Goal: Transaction & Acquisition: Purchase product/service

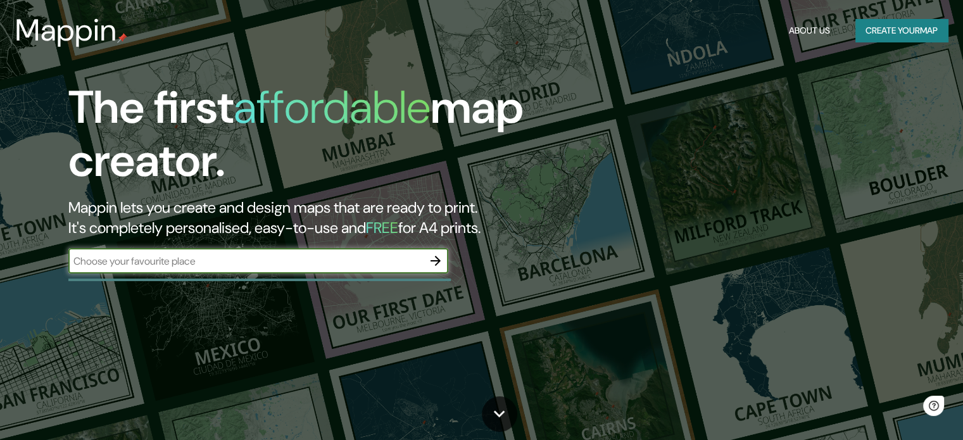
click at [250, 255] on input "text" at bounding box center [245, 261] width 355 height 15
type input "COBAN, ALTA VERAPAZ"
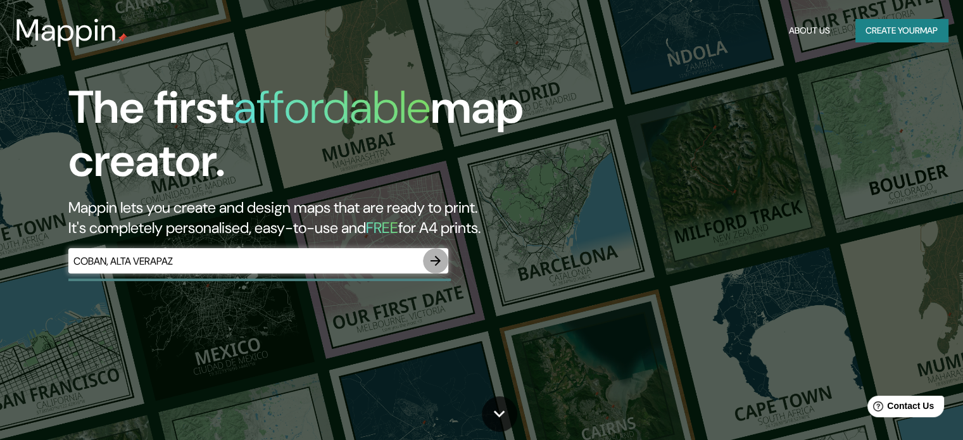
click at [433, 265] on icon "button" at bounding box center [435, 260] width 15 height 15
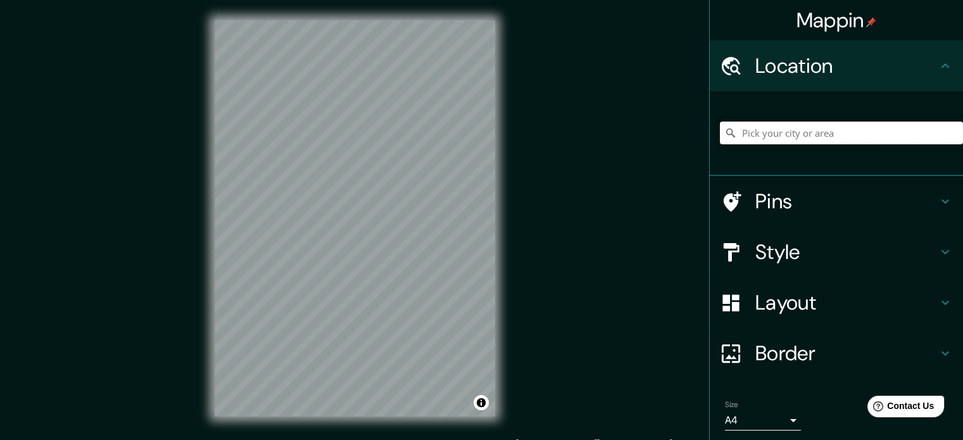
click at [737, 132] on input "Pick your city or area" at bounding box center [841, 133] width 243 height 23
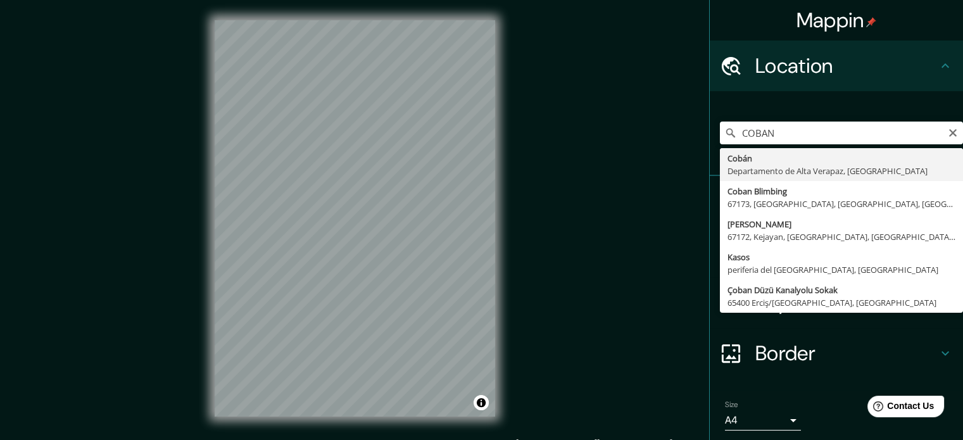
type input "[GEOGRAPHIC_DATA], Departamento de [GEOGRAPHIC_DATA], [GEOGRAPHIC_DATA]"
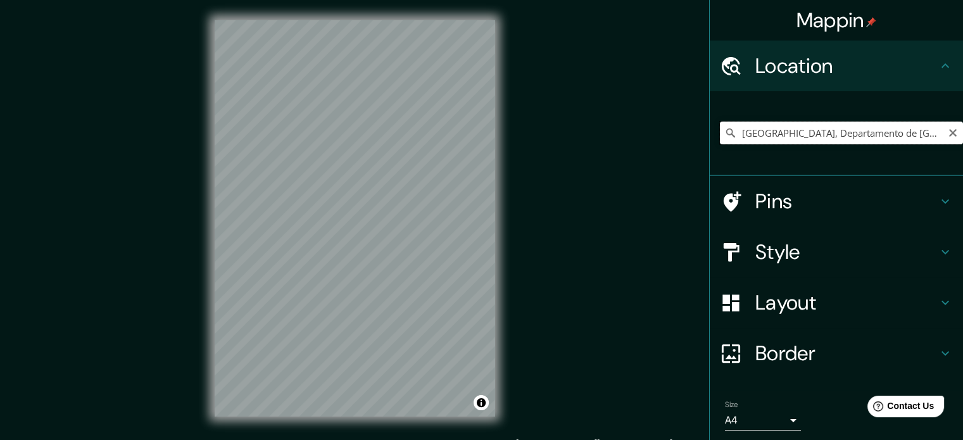
click at [745, 131] on input "[GEOGRAPHIC_DATA], Departamento de [GEOGRAPHIC_DATA], [GEOGRAPHIC_DATA]" at bounding box center [841, 133] width 243 height 23
click at [949, 134] on icon "Clear" at bounding box center [953, 133] width 8 height 8
click at [846, 134] on input "Pick your city or area" at bounding box center [841, 133] width 243 height 23
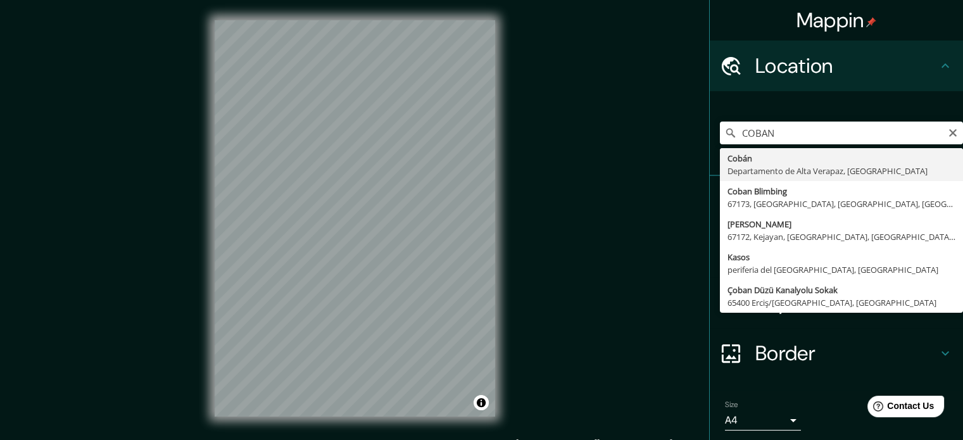
type input "[GEOGRAPHIC_DATA], Departamento de [GEOGRAPHIC_DATA], [GEOGRAPHIC_DATA]"
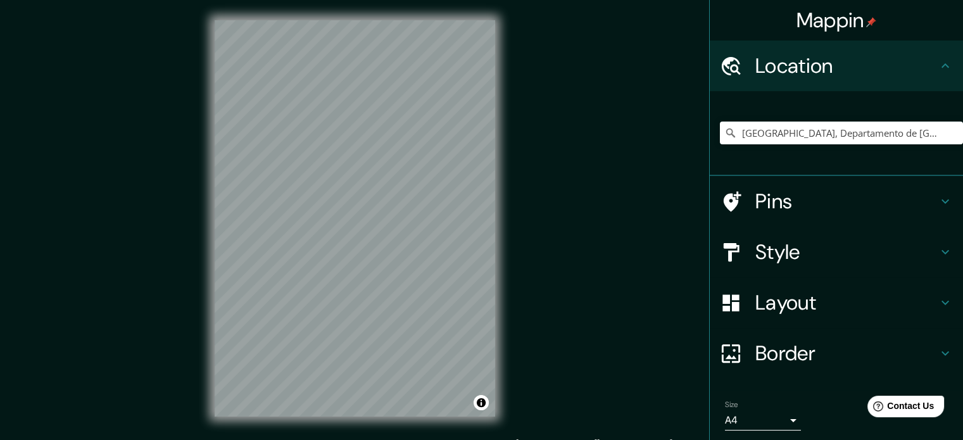
click at [799, 302] on h4 "Layout" at bounding box center [846, 302] width 182 height 25
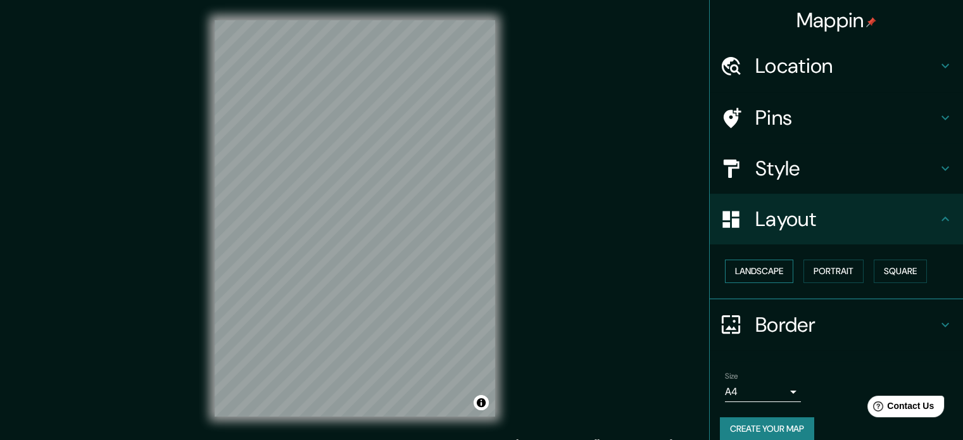
click at [757, 270] on button "Landscape" at bounding box center [759, 271] width 68 height 23
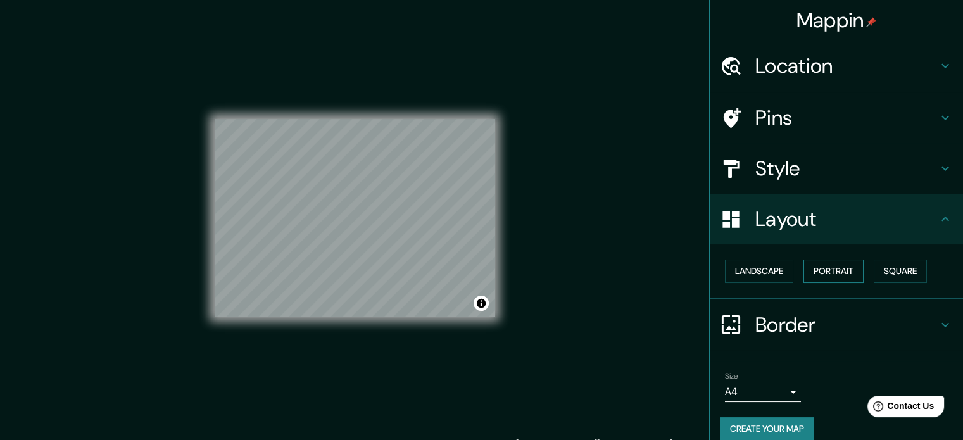
click at [828, 264] on button "Portrait" at bounding box center [833, 271] width 60 height 23
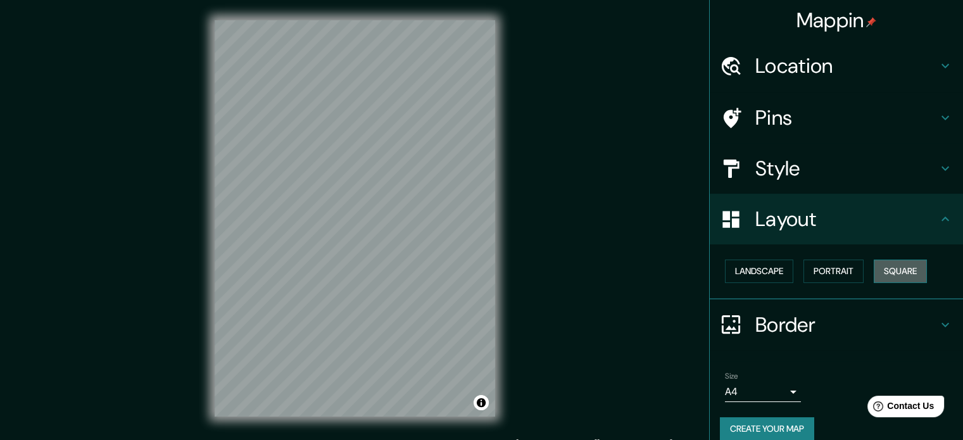
click at [894, 270] on button "Square" at bounding box center [900, 271] width 53 height 23
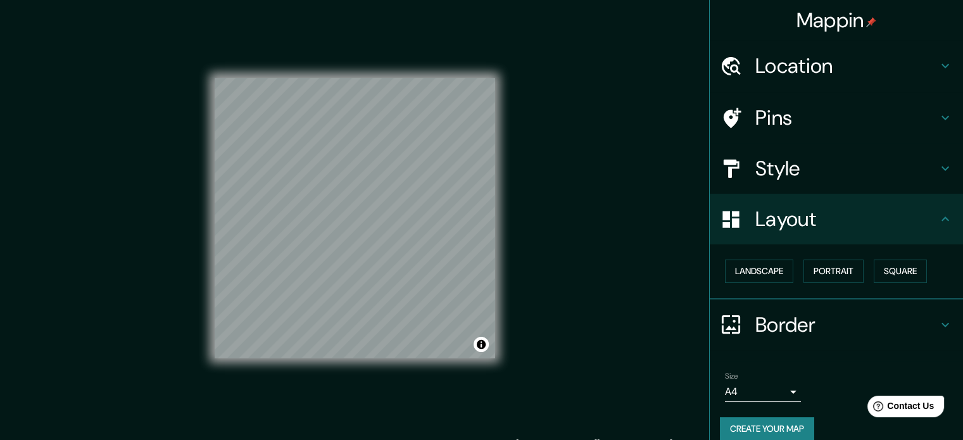
drag, startPoint x: 835, startPoint y: 270, endPoint x: 795, endPoint y: 187, distance: 92.6
click at [834, 270] on button "Portrait" at bounding box center [833, 271] width 60 height 23
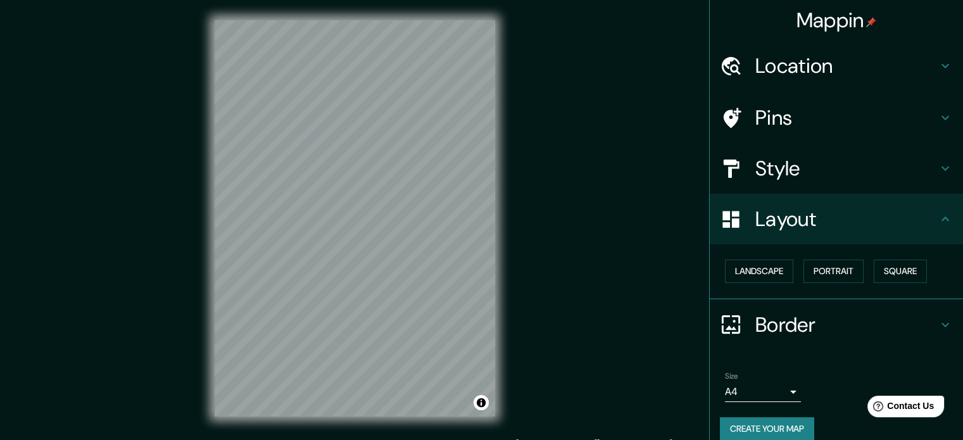
click at [788, 159] on h4 "Style" at bounding box center [846, 168] width 182 height 25
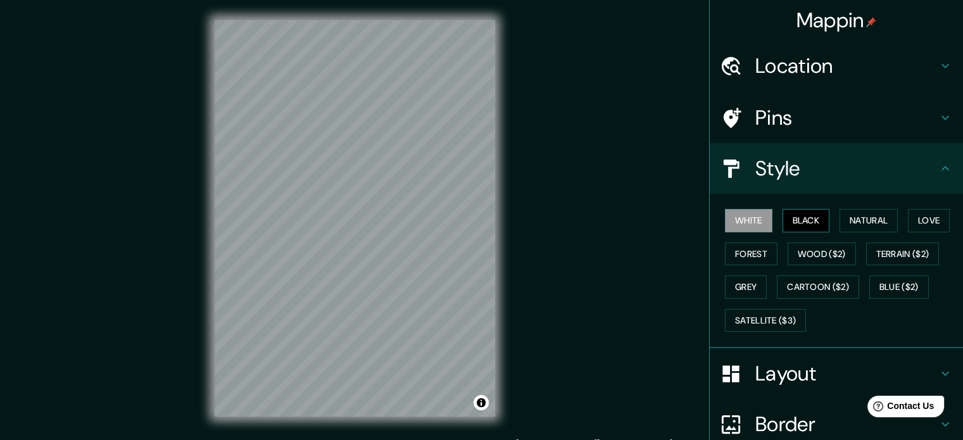
click at [800, 217] on button "Black" at bounding box center [806, 220] width 47 height 23
click at [857, 217] on button "Natural" at bounding box center [869, 220] width 58 height 23
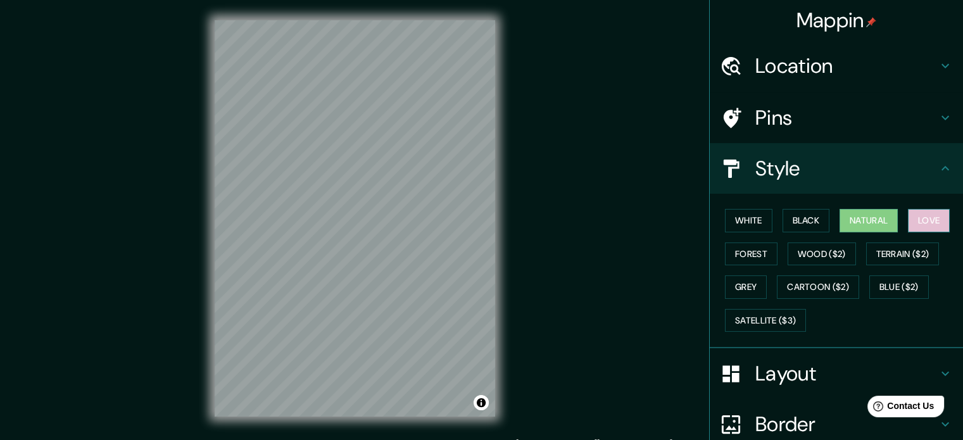
click at [917, 220] on button "Love" at bounding box center [929, 220] width 42 height 23
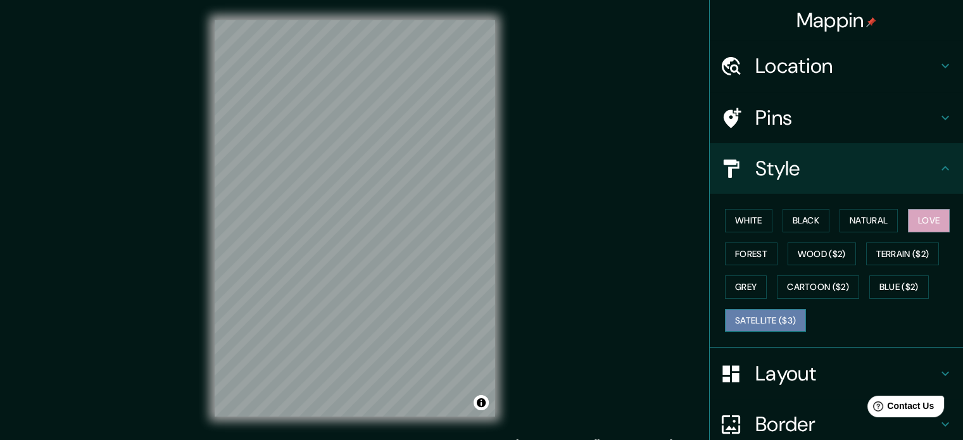
click at [777, 316] on button "Satellite ($3)" at bounding box center [765, 320] width 81 height 23
click at [755, 62] on h4 "Location" at bounding box center [846, 65] width 182 height 25
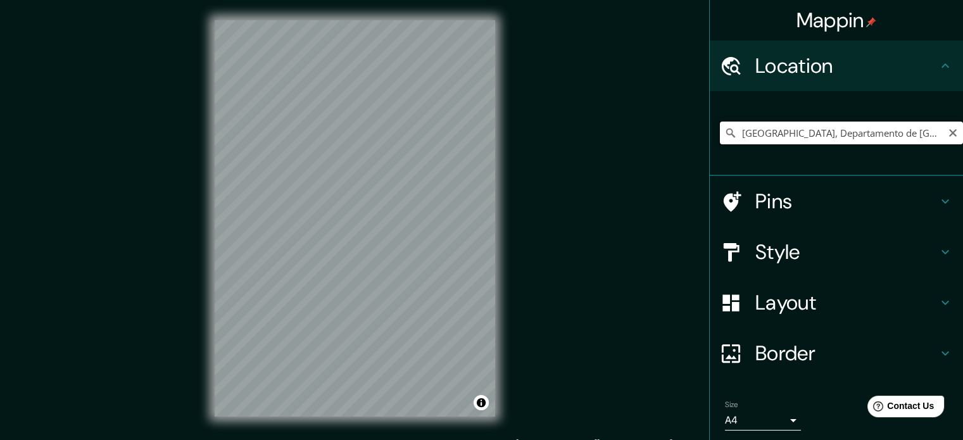
click at [790, 127] on input "[GEOGRAPHIC_DATA], Departamento de [GEOGRAPHIC_DATA], [GEOGRAPHIC_DATA]" at bounding box center [841, 133] width 243 height 23
click at [948, 133] on icon "Clear" at bounding box center [953, 133] width 10 height 10
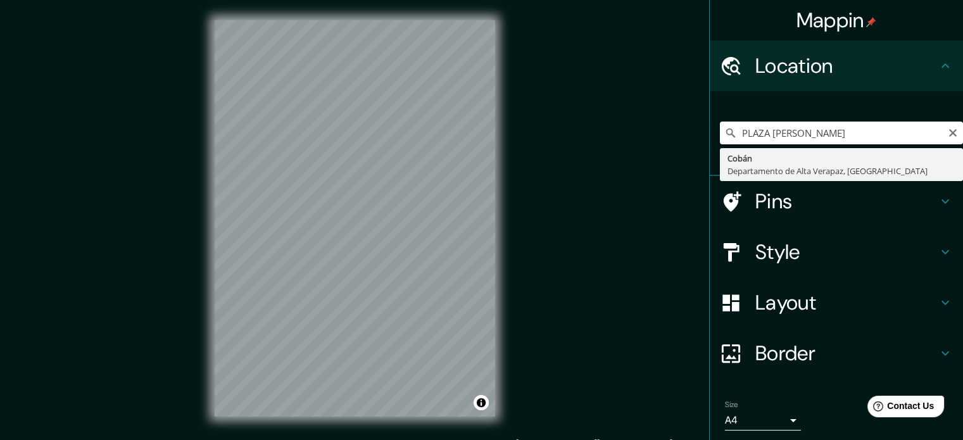
type input "[GEOGRAPHIC_DATA], Departamento de [GEOGRAPHIC_DATA], [GEOGRAPHIC_DATA]"
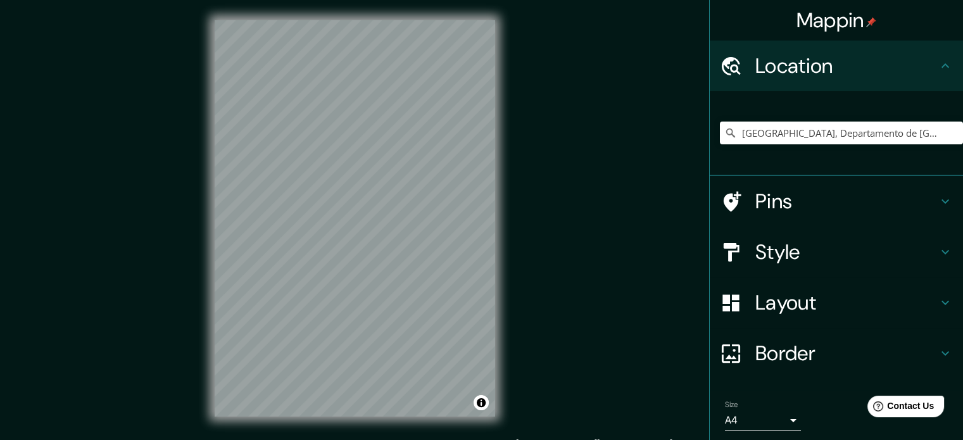
click at [187, 349] on div "Mappin Location [GEOGRAPHIC_DATA], [GEOGRAPHIC_DATA], [GEOGRAPHIC_DATA] Pins St…" at bounding box center [481, 228] width 963 height 457
click at [498, 83] on div "© Mapbox © OpenStreetMap Improve this map © Maxar" at bounding box center [354, 218] width 321 height 437
click at [539, 242] on div "Mappin Location [GEOGRAPHIC_DATA], [GEOGRAPHIC_DATA], [GEOGRAPHIC_DATA] Pins St…" at bounding box center [481, 228] width 963 height 457
click at [167, 261] on div "Mappin Location [GEOGRAPHIC_DATA], [GEOGRAPHIC_DATA], [GEOGRAPHIC_DATA] Pins St…" at bounding box center [481, 228] width 963 height 457
click at [518, 331] on div "Mappin Location [GEOGRAPHIC_DATA], [GEOGRAPHIC_DATA], [GEOGRAPHIC_DATA] Pins St…" at bounding box center [481, 228] width 963 height 457
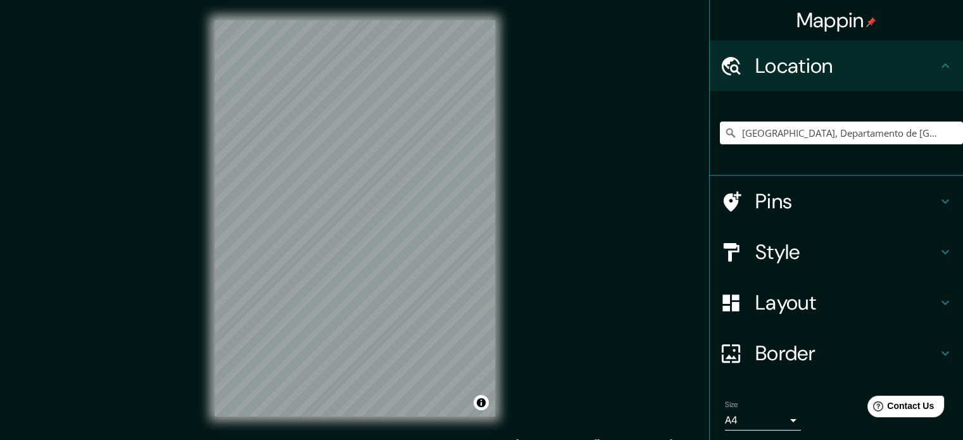
click at [551, 280] on div "Mappin Location [GEOGRAPHIC_DATA], [GEOGRAPHIC_DATA], [GEOGRAPHIC_DATA] Pins St…" at bounding box center [481, 228] width 963 height 457
